Goal: Information Seeking & Learning: Learn about a topic

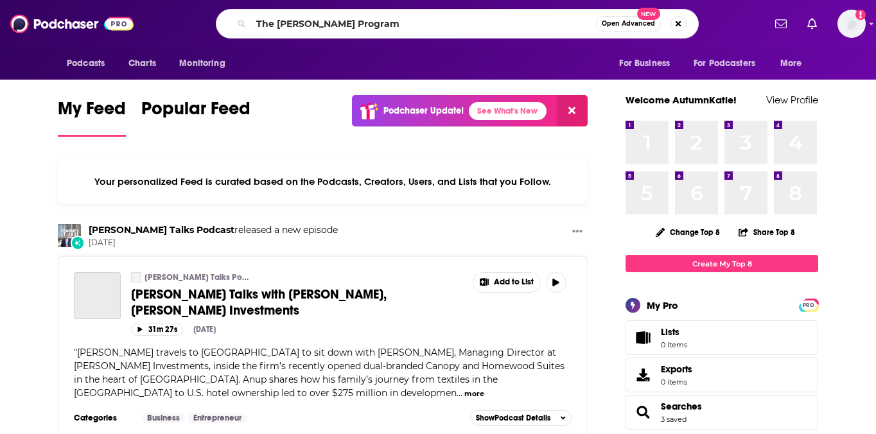
type input "The [PERSON_NAME] Program"
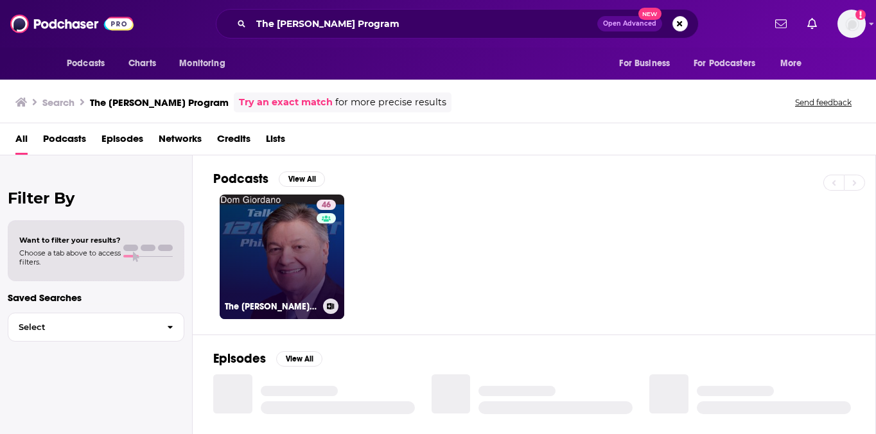
click at [287, 240] on link "46 The [PERSON_NAME] Program" at bounding box center [282, 257] width 125 height 125
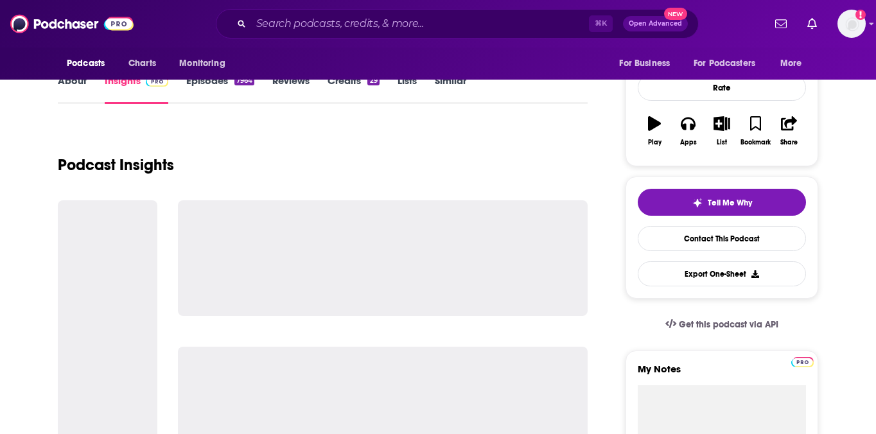
scroll to position [171, 0]
